Goal: Browse casually

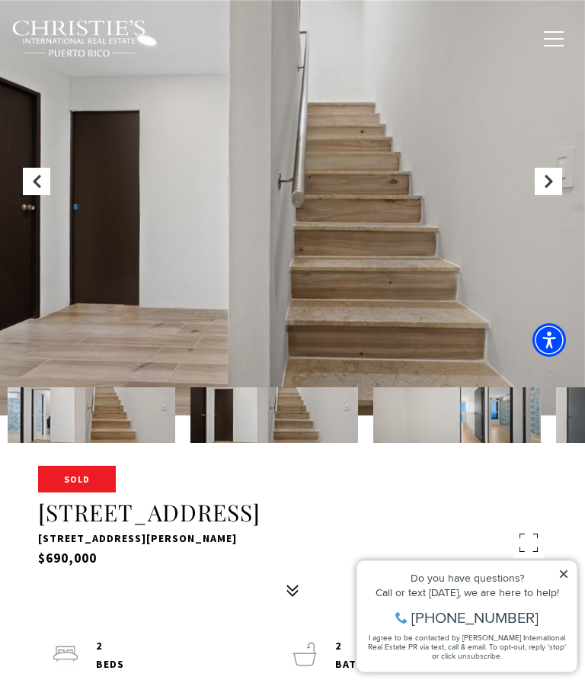
click at [546, 174] on icon "Next Slide" at bounding box center [548, 181] width 15 height 15
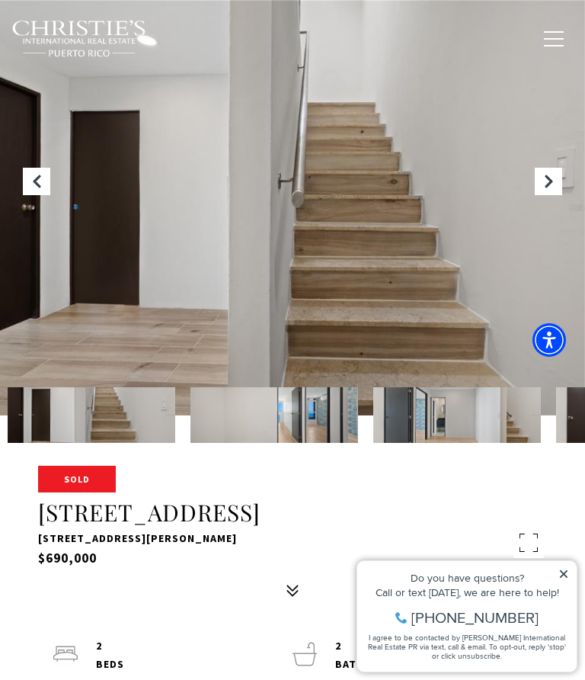
click at [547, 178] on icon "Next Slide" at bounding box center [548, 181] width 15 height 15
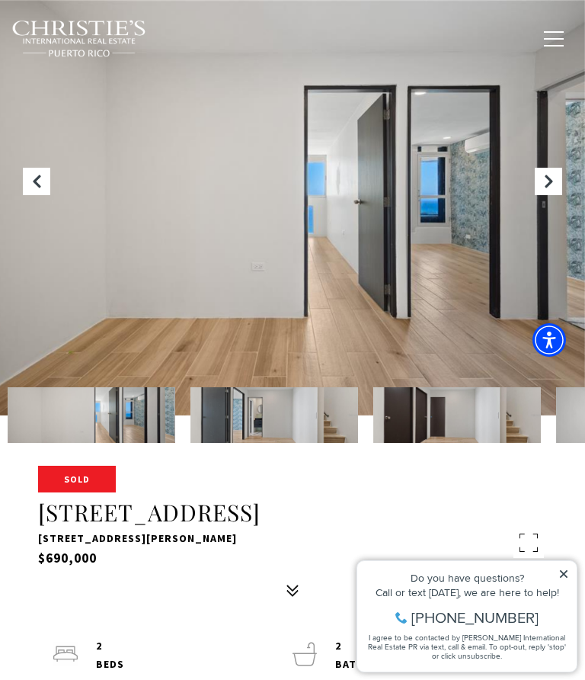
click at [549, 183] on icon "Next Slide" at bounding box center [548, 181] width 15 height 15
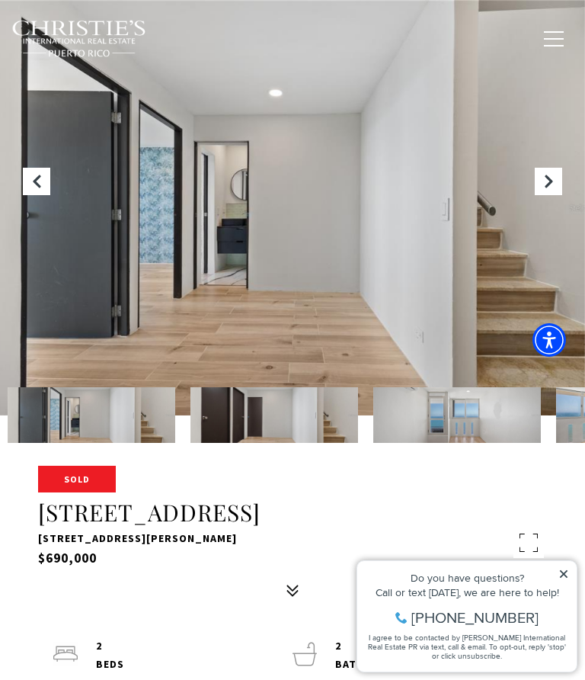
click at [550, 184] on icon "Next Slide" at bounding box center [548, 181] width 15 height 15
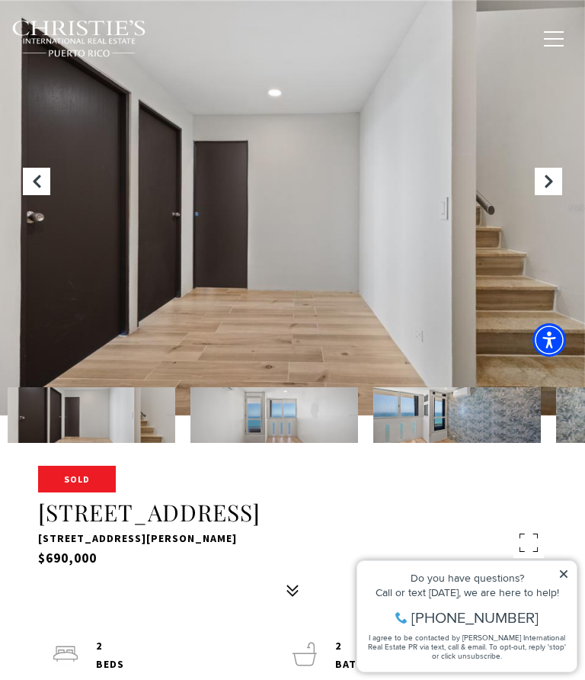
click at [550, 185] on icon "Next Slide" at bounding box center [548, 181] width 15 height 15
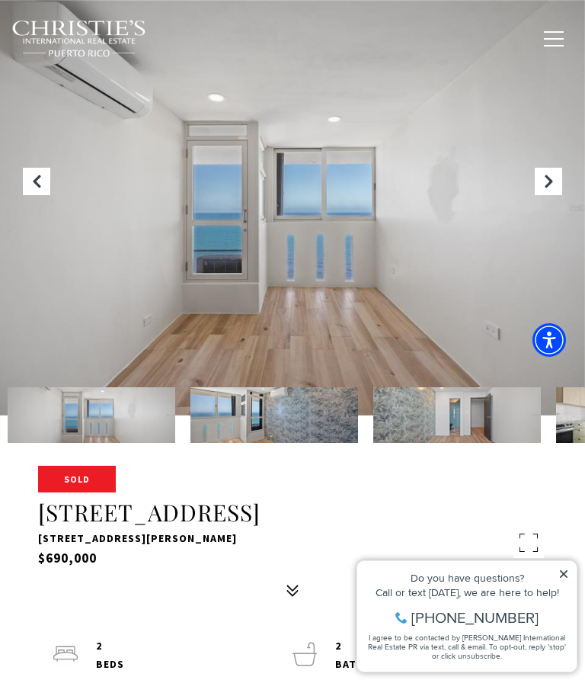
click at [540, 192] on button "Next Slide" at bounding box center [548, 181] width 27 height 27
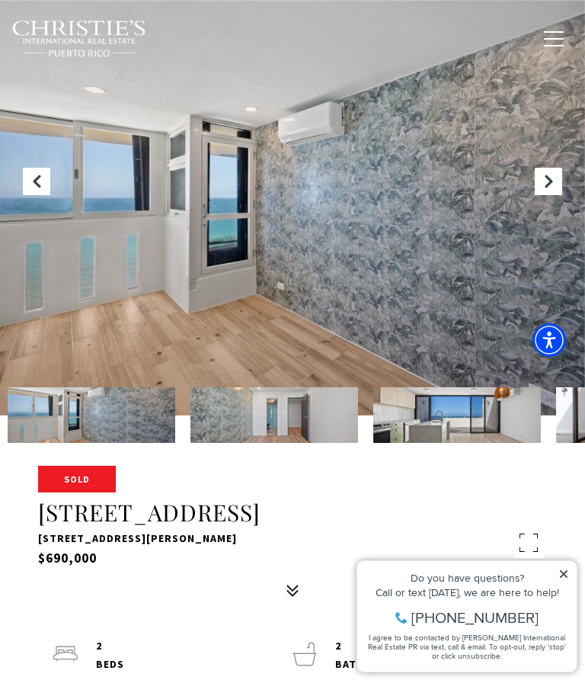
click at [546, 185] on icon "Next Slide" at bounding box center [548, 181] width 15 height 15
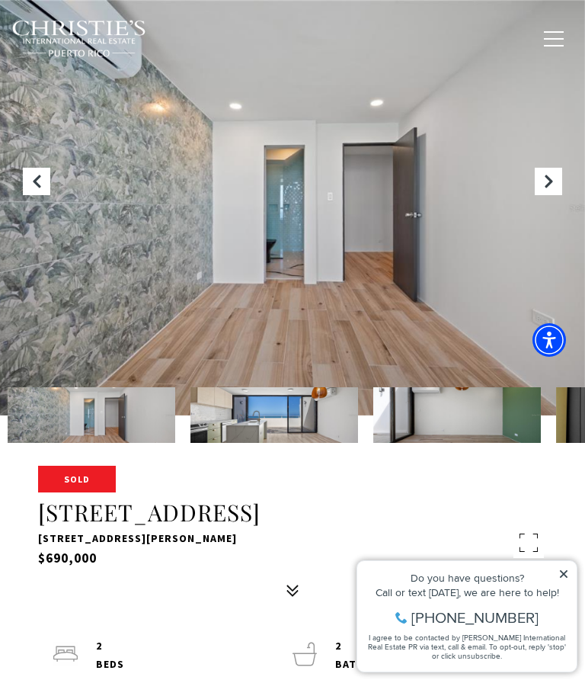
click at [548, 188] on icon "Next Slide" at bounding box center [548, 181] width 15 height 15
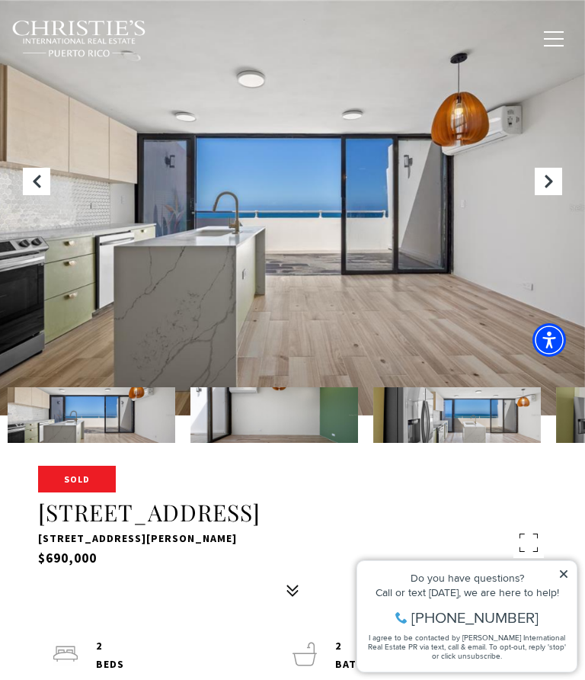
click at [544, 189] on icon "Next Slide" at bounding box center [548, 181] width 15 height 15
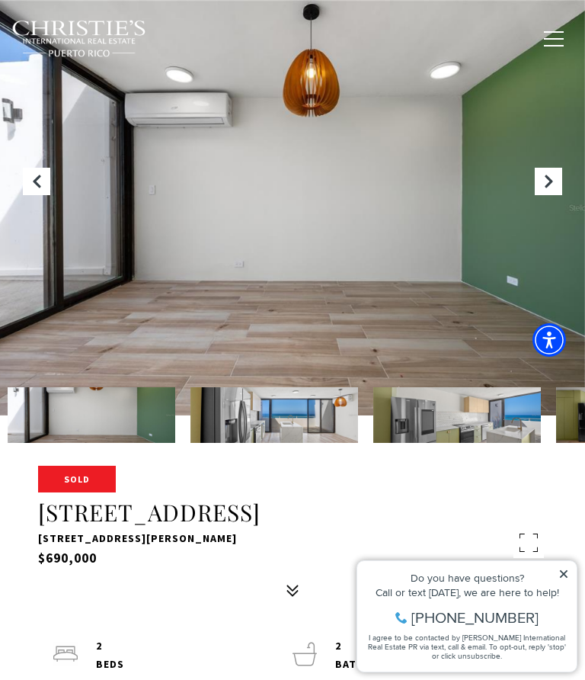
click at [547, 189] on icon "Next Slide" at bounding box center [548, 181] width 15 height 15
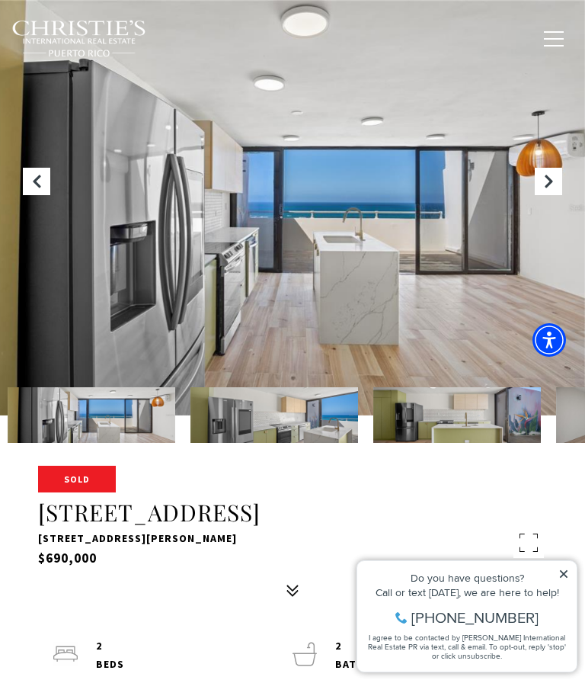
click at [546, 188] on icon "Next Slide" at bounding box center [548, 181] width 15 height 15
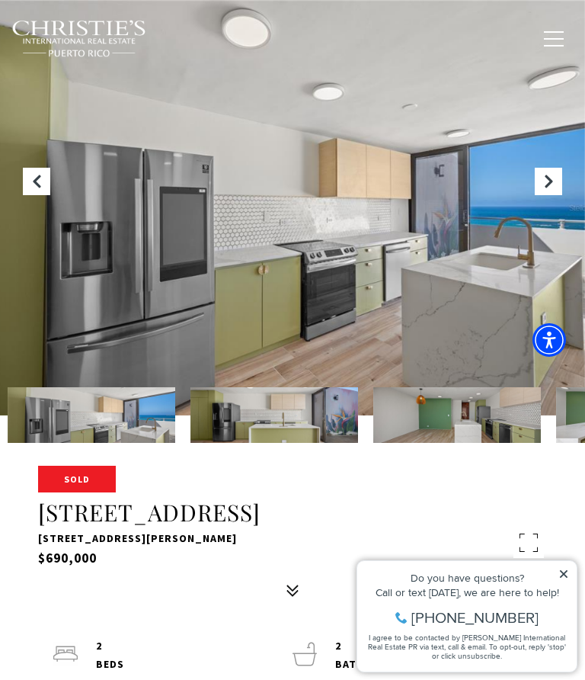
click at [542, 191] on button "Next Slide" at bounding box center [548, 181] width 27 height 27
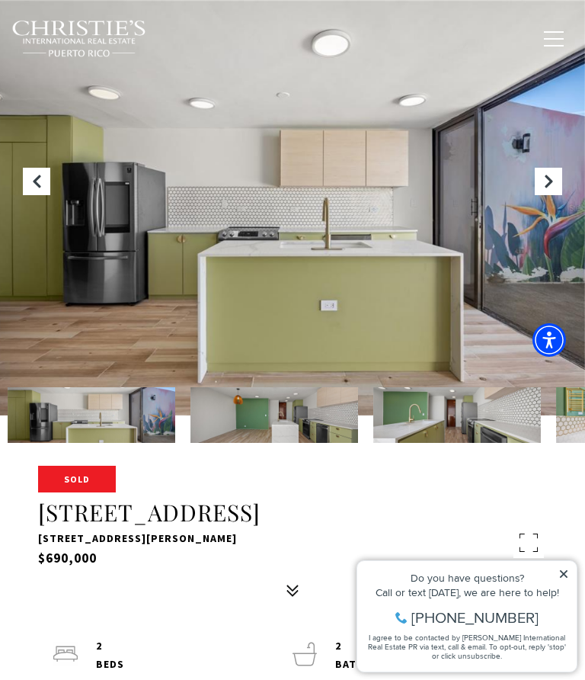
click at [550, 180] on icon "Next Slide" at bounding box center [548, 181] width 15 height 15
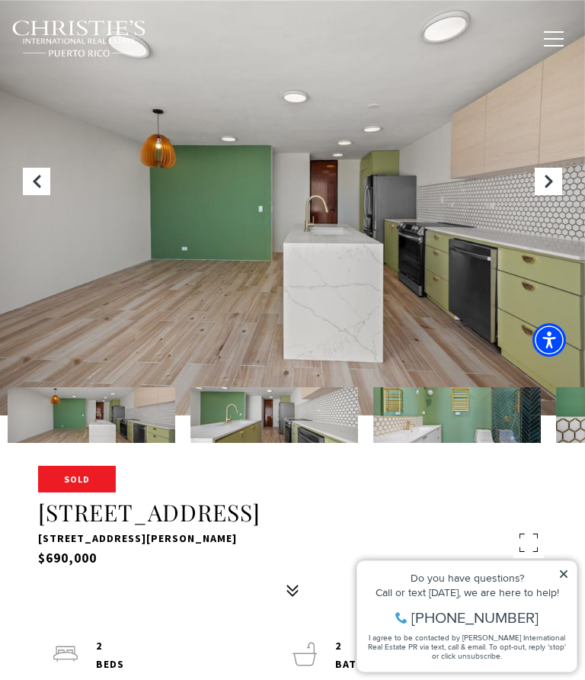
click at [554, 178] on icon "Next Slide" at bounding box center [548, 181] width 15 height 15
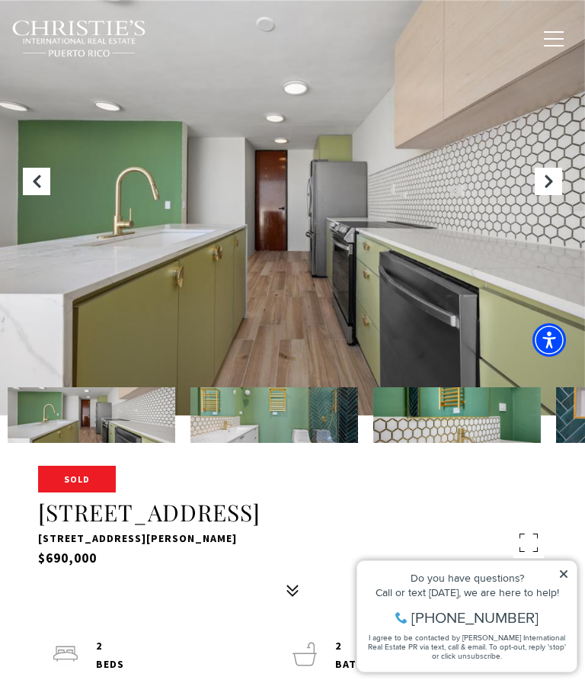
click at [553, 181] on icon "Next Slide" at bounding box center [548, 181] width 15 height 15
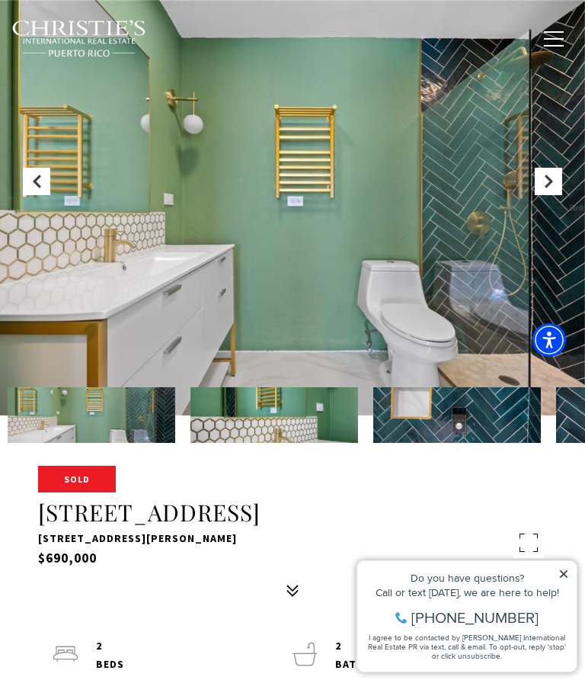
click at [540, 188] on button "Next Slide" at bounding box center [548, 181] width 27 height 27
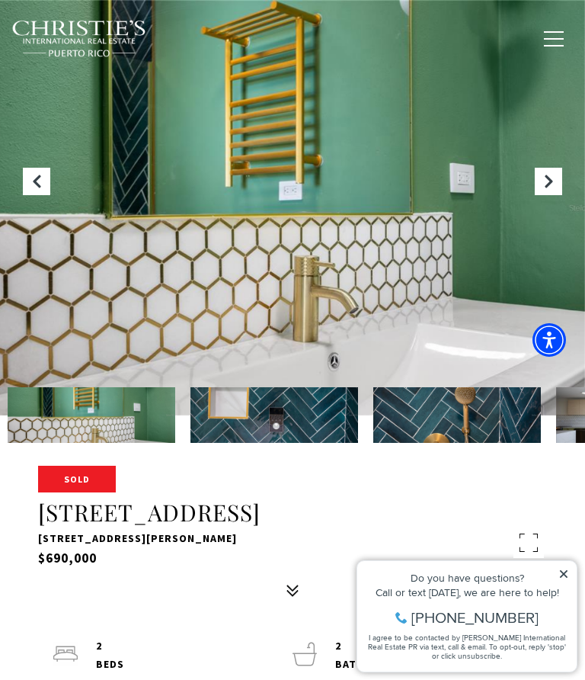
click at [537, 196] on div at bounding box center [292, 207] width 585 height 415
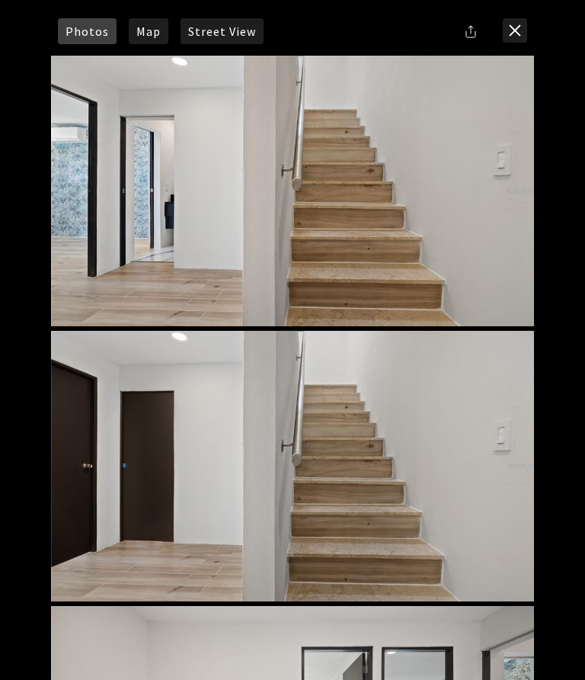
click at [515, 30] on button "close modal" at bounding box center [515, 30] width 24 height 24
